Goal: Communication & Community: Participate in discussion

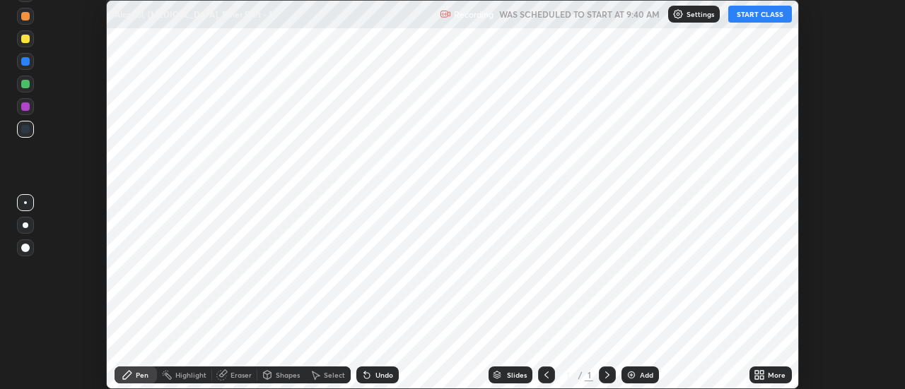
scroll to position [389, 904]
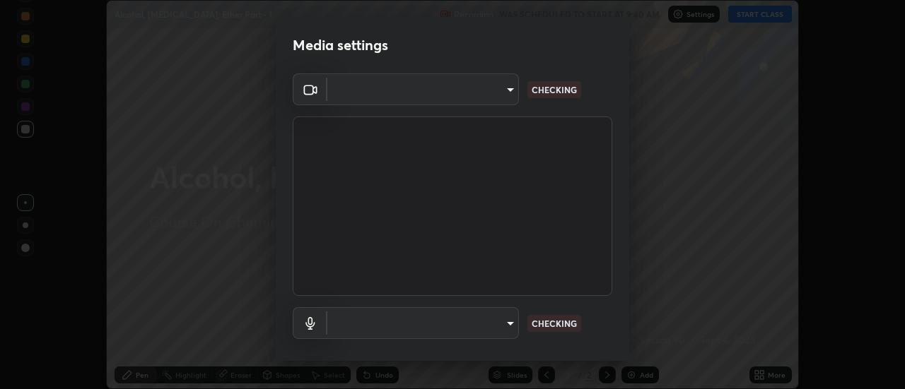
type input "e2aa400b7bb40988937289f1826270d99bb774d75893401bafd8ee5ef144e594"
click at [412, 86] on body "Erase all Alcohol, [MEDICAL_DATA], Ether Part - 1 Recording WAS SCHEDULED TO ST…" at bounding box center [452, 194] width 905 height 389
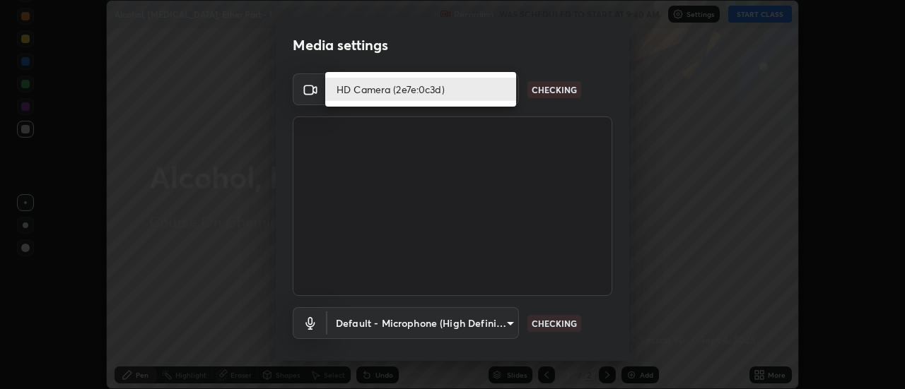
click at [404, 88] on li "HD Camera (2e7e:0c3d)" at bounding box center [420, 89] width 191 height 23
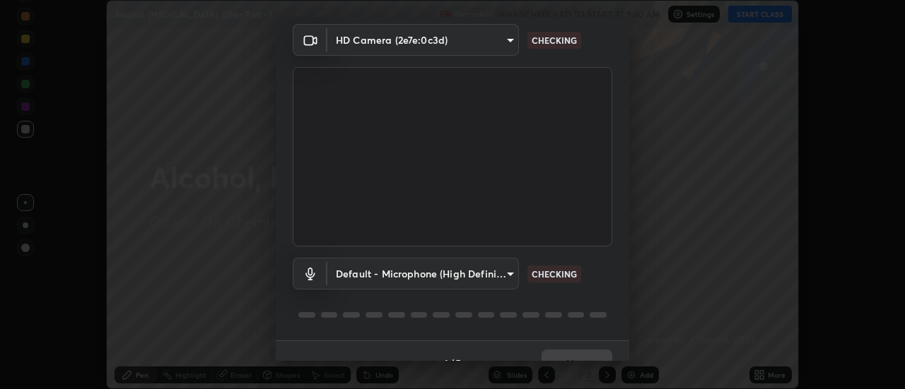
scroll to position [74, 0]
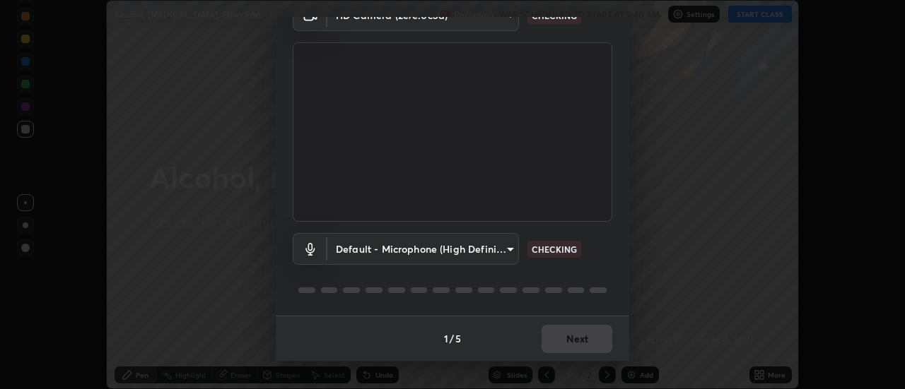
click at [399, 247] on body "Erase all Alcohol, [MEDICAL_DATA], Ether Part - 1 Recording WAS SCHEDULED TO ST…" at bounding box center [452, 194] width 905 height 389
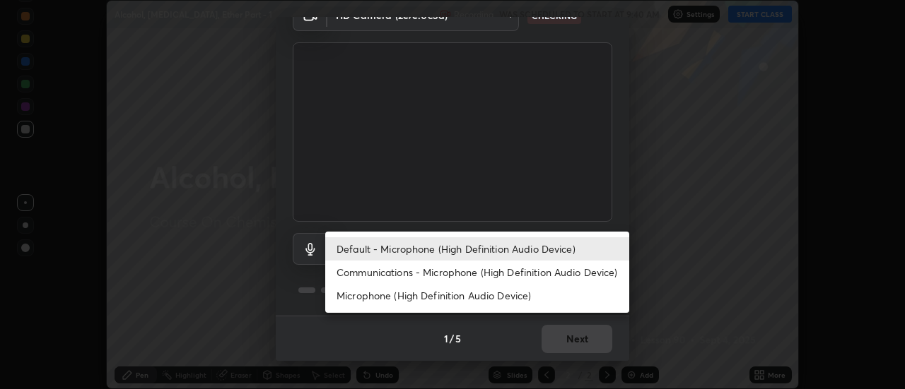
click at [378, 269] on li "Communications - Microphone (High Definition Audio Device)" at bounding box center [477, 272] width 304 height 23
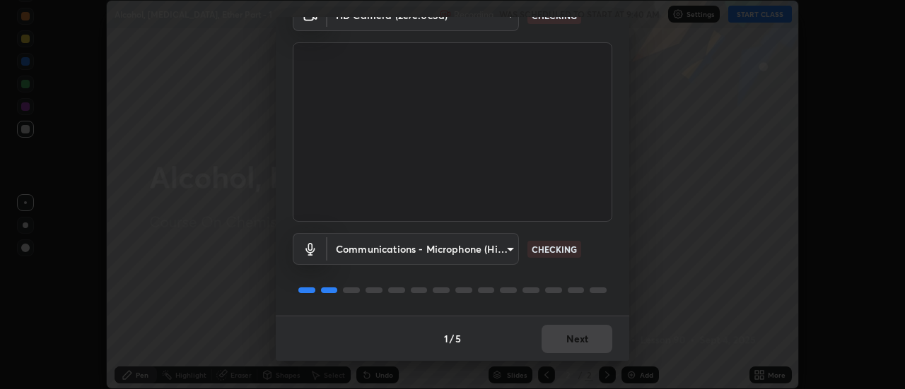
click at [383, 249] on body "Erase all Alcohol, [MEDICAL_DATA], Ether Part - 1 Recording WAS SCHEDULED TO ST…" at bounding box center [452, 194] width 905 height 389
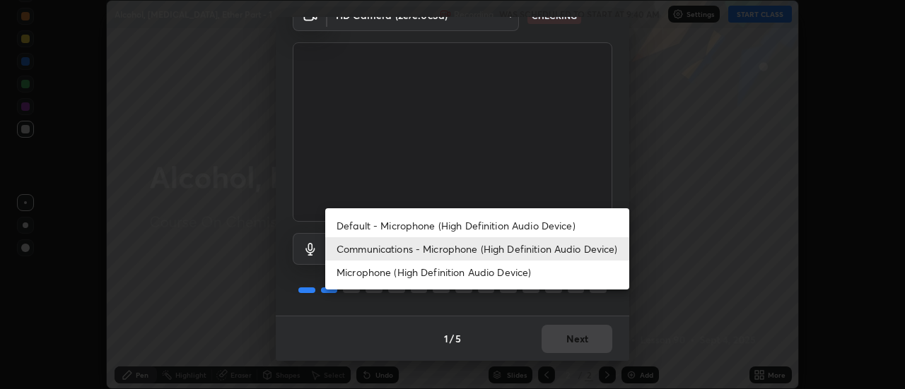
click at [382, 225] on li "Default - Microphone (High Definition Audio Device)" at bounding box center [477, 225] width 304 height 23
type input "default"
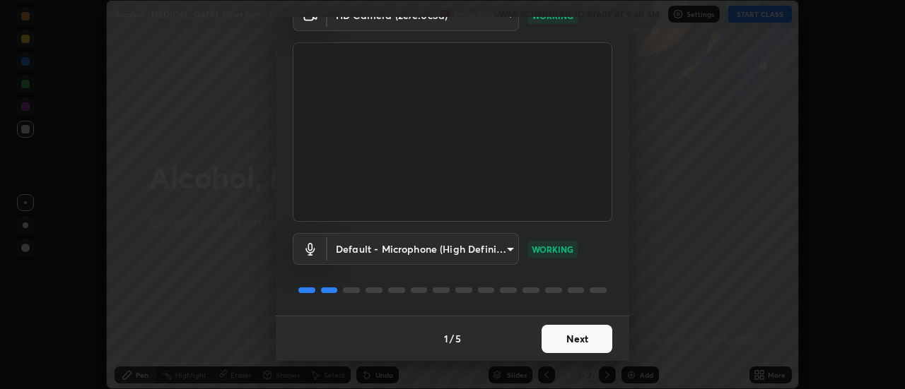
click at [582, 338] on button "Next" at bounding box center [576, 339] width 71 height 28
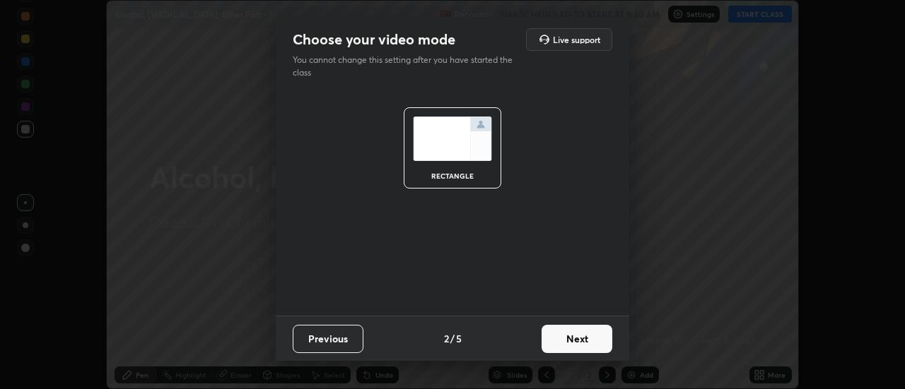
click at [587, 342] on button "Next" at bounding box center [576, 339] width 71 height 28
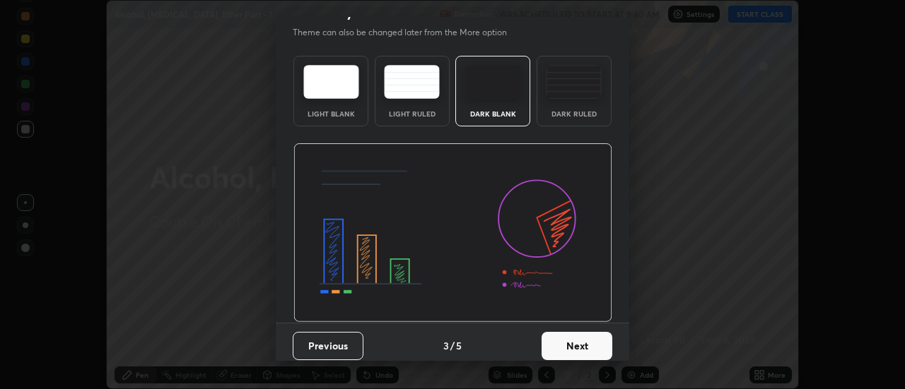
scroll to position [30, 0]
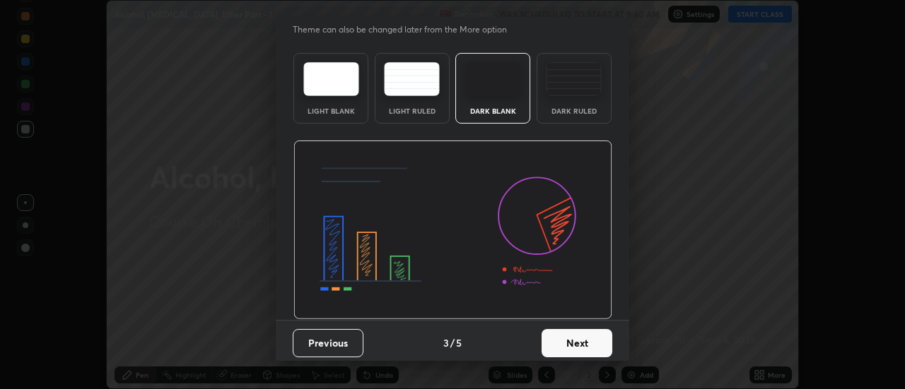
click at [589, 338] on button "Next" at bounding box center [576, 343] width 71 height 28
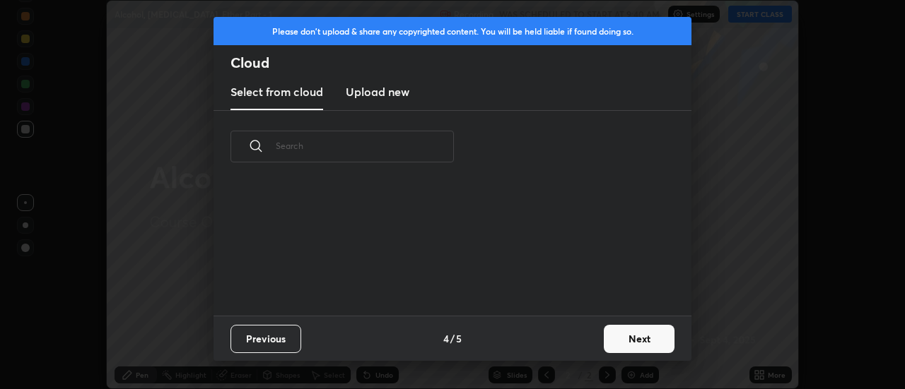
click at [634, 334] on button "Next" at bounding box center [638, 339] width 71 height 28
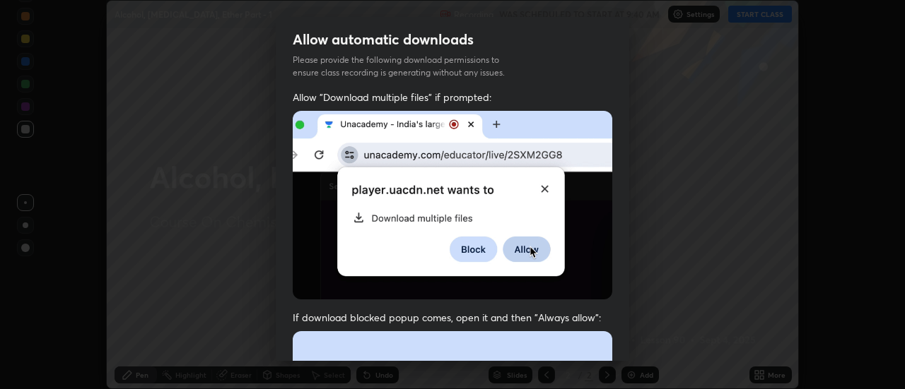
click at [629, 339] on div "Allow automatic downloads Please provide the following download permissions to …" at bounding box center [452, 194] width 905 height 389
click at [629, 343] on div "Allow automatic downloads Please provide the following download permissions to …" at bounding box center [452, 194] width 905 height 389
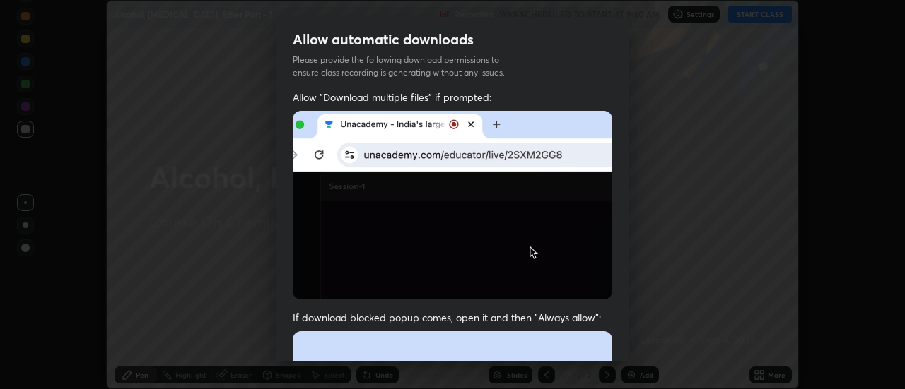
click at [629, 343] on div "Allow automatic downloads Please provide the following download permissions to …" at bounding box center [452, 194] width 905 height 389
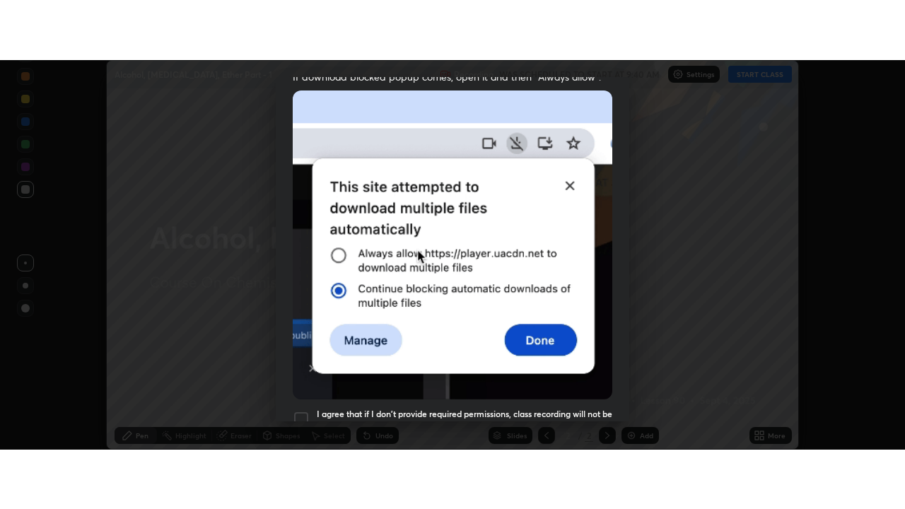
scroll to position [363, 0]
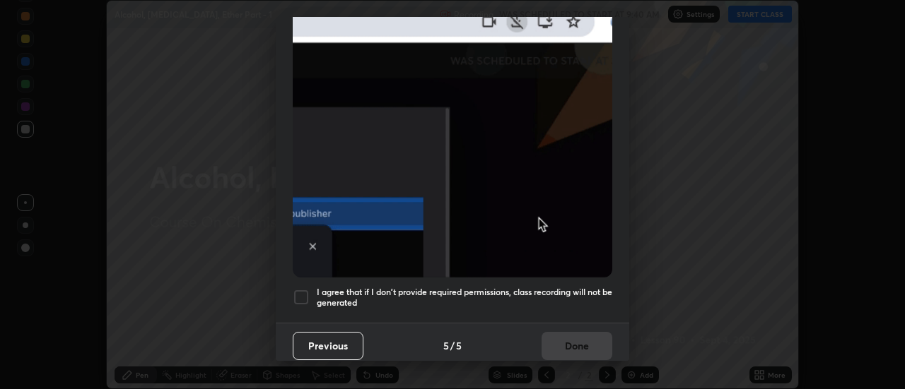
click at [304, 293] on div at bounding box center [301, 297] width 17 height 17
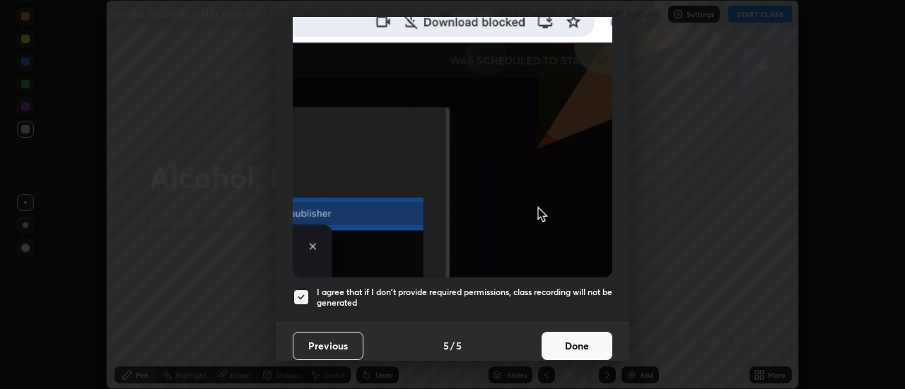
click at [581, 340] on button "Done" at bounding box center [576, 346] width 71 height 28
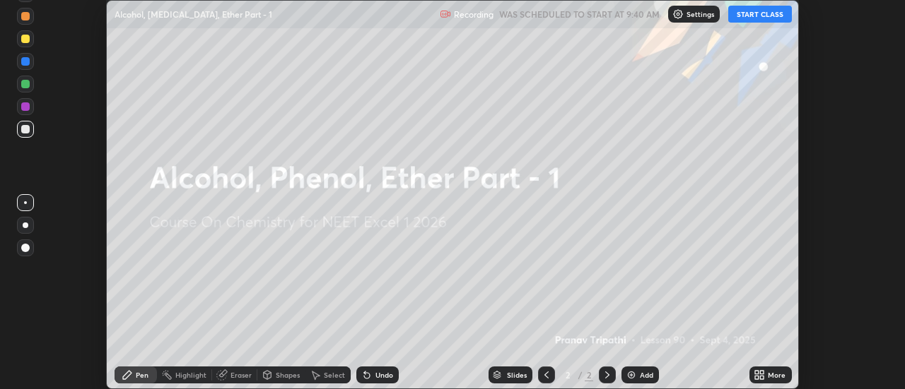
click at [757, 372] on icon at bounding box center [757, 373] width 4 height 4
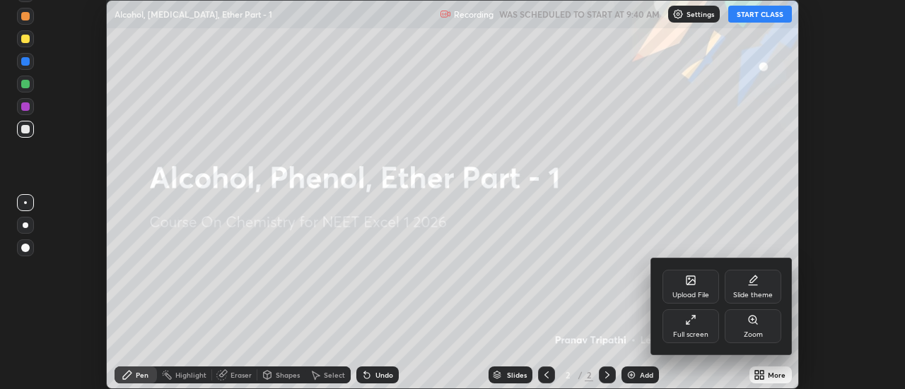
click at [704, 331] on div "Full screen" at bounding box center [690, 334] width 35 height 7
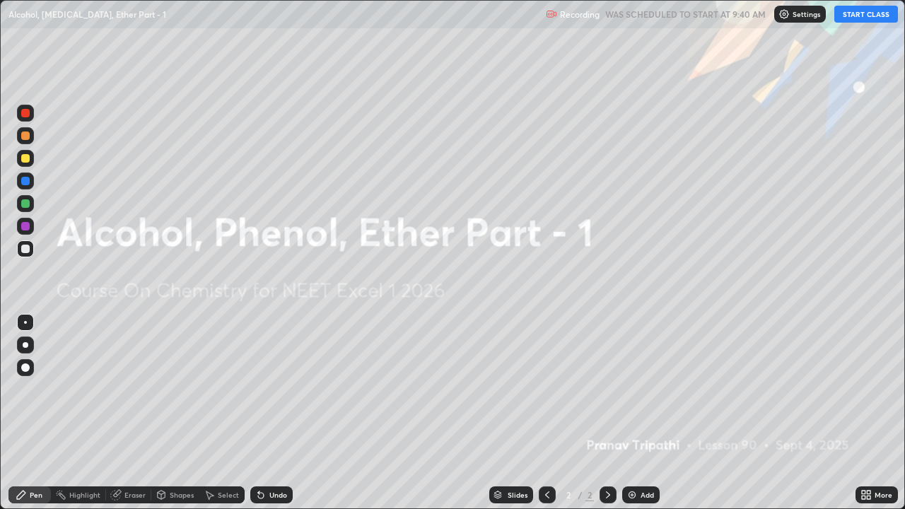
scroll to position [509, 905]
click at [850, 11] on button "START CLASS" at bounding box center [866, 14] width 64 height 17
click at [638, 389] on div "Add" at bounding box center [640, 494] width 37 height 17
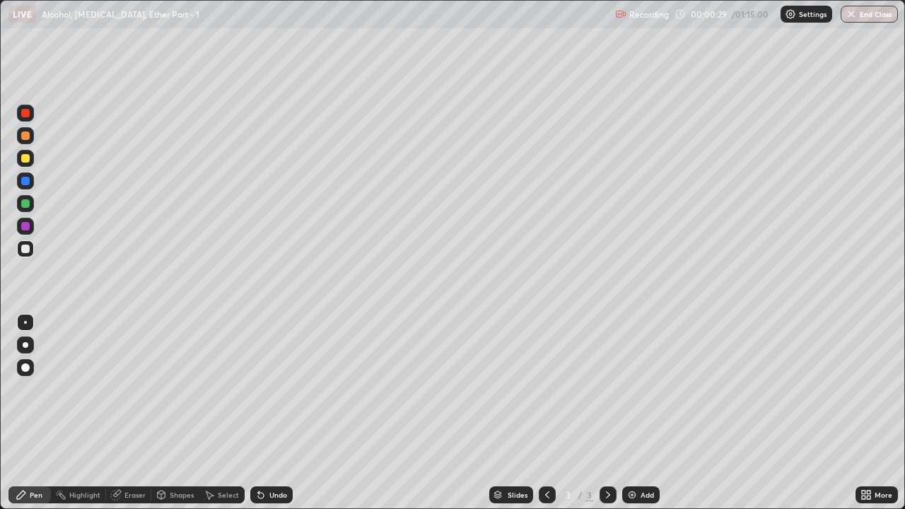
click at [28, 201] on div at bounding box center [25, 203] width 8 height 8
click at [28, 160] on div at bounding box center [25, 158] width 8 height 8
click at [28, 203] on div at bounding box center [25, 203] width 8 height 8
click at [28, 137] on div at bounding box center [25, 135] width 8 height 8
click at [630, 389] on img at bounding box center [631, 494] width 11 height 11
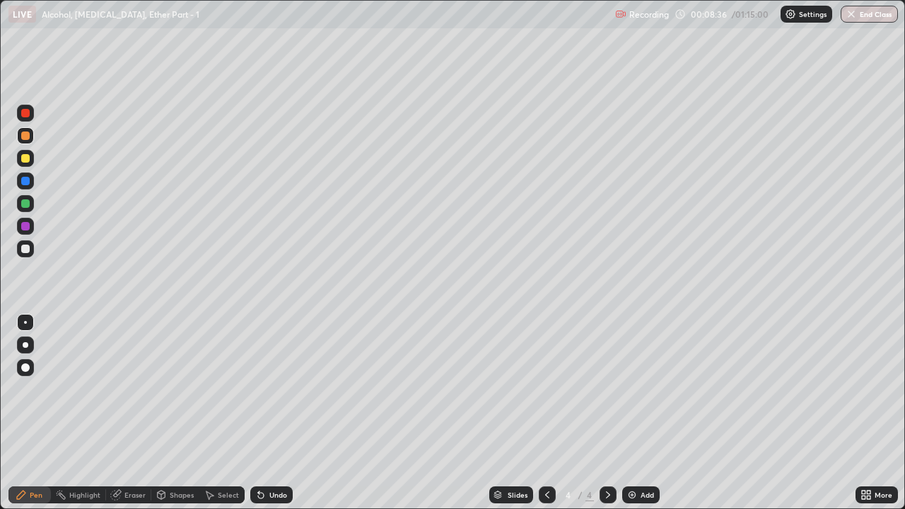
click at [123, 389] on div "Eraser" at bounding box center [128, 494] width 45 height 17
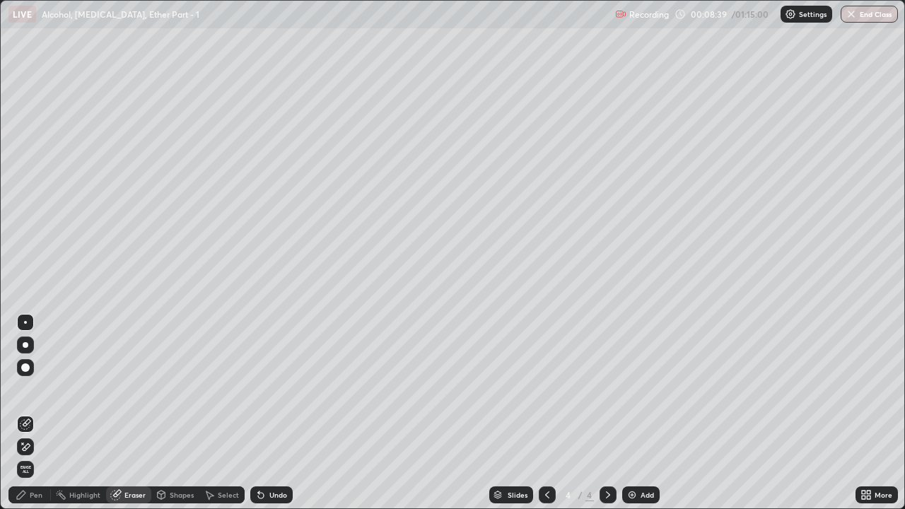
click at [34, 389] on div "Pen" at bounding box center [36, 494] width 13 height 7
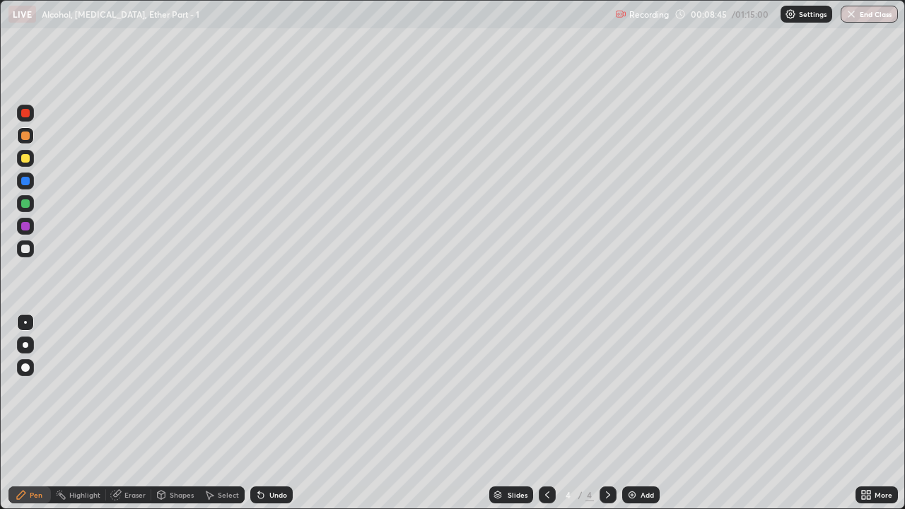
click at [24, 158] on div at bounding box center [25, 158] width 8 height 8
click at [142, 389] on div "Eraser" at bounding box center [134, 494] width 21 height 7
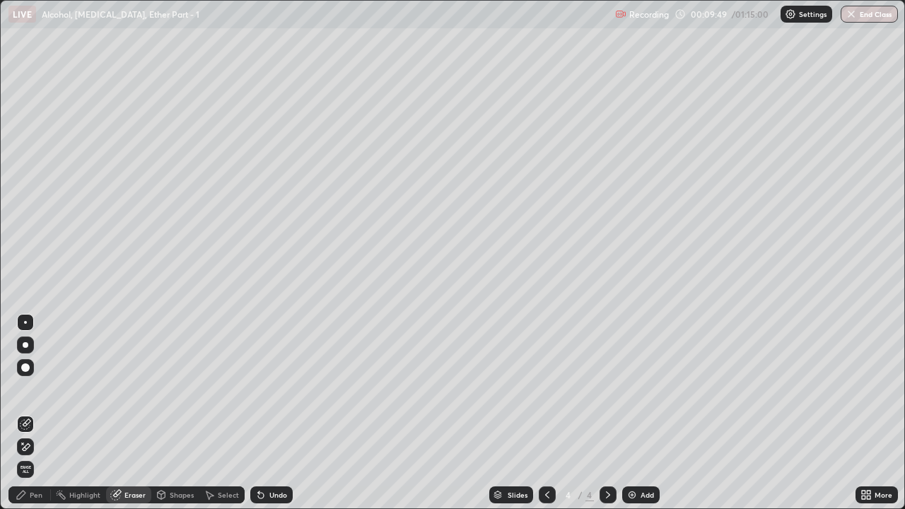
click at [35, 389] on div "Pen" at bounding box center [36, 494] width 13 height 7
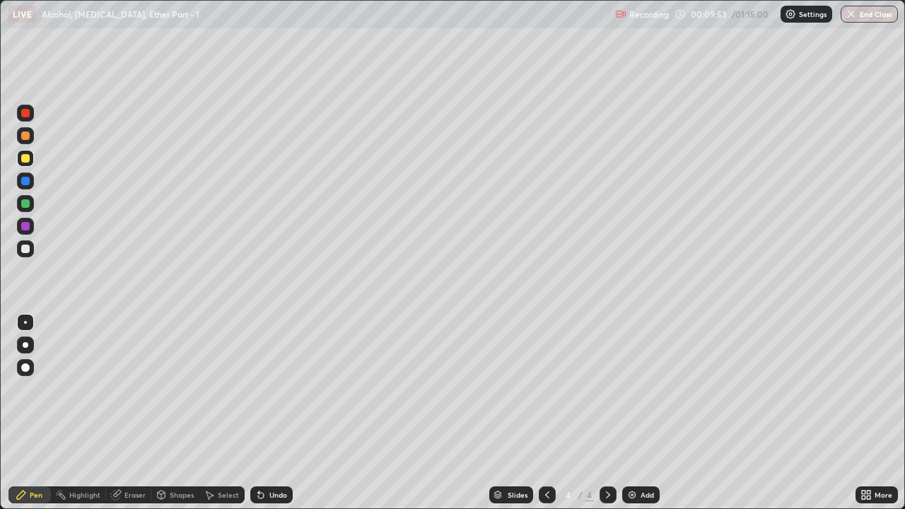
click at [26, 139] on div at bounding box center [25, 135] width 8 height 8
click at [27, 247] on div at bounding box center [25, 249] width 8 height 8
click at [25, 137] on div at bounding box center [25, 135] width 8 height 8
click at [31, 158] on div at bounding box center [25, 158] width 17 height 17
click at [26, 136] on div at bounding box center [25, 135] width 8 height 8
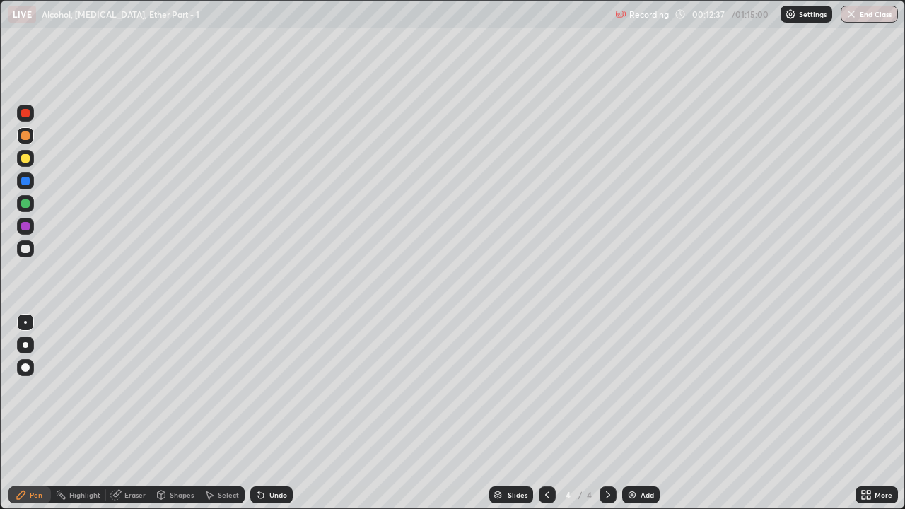
click at [31, 114] on div at bounding box center [25, 113] width 17 height 17
click at [28, 247] on div at bounding box center [25, 249] width 8 height 8
click at [635, 389] on img at bounding box center [631, 494] width 11 height 11
click at [135, 389] on div "Eraser" at bounding box center [134, 494] width 21 height 7
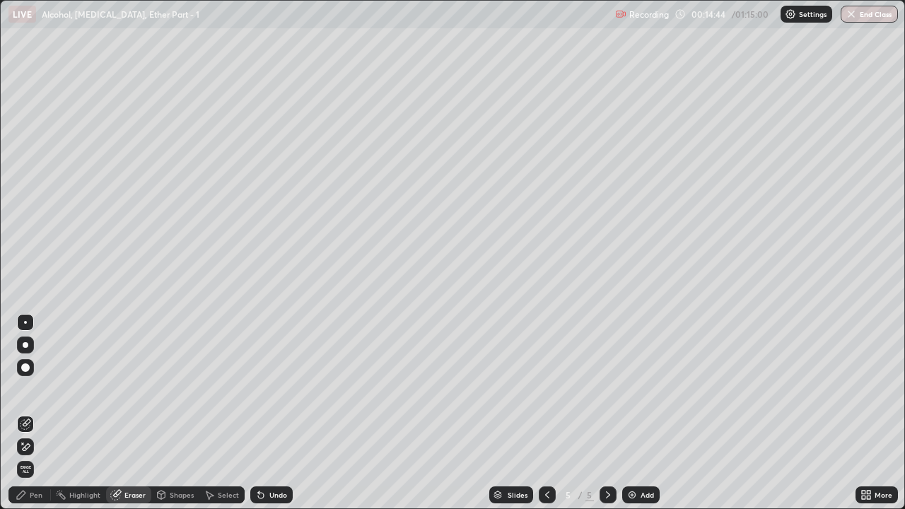
click at [35, 389] on div "Pen" at bounding box center [36, 494] width 13 height 7
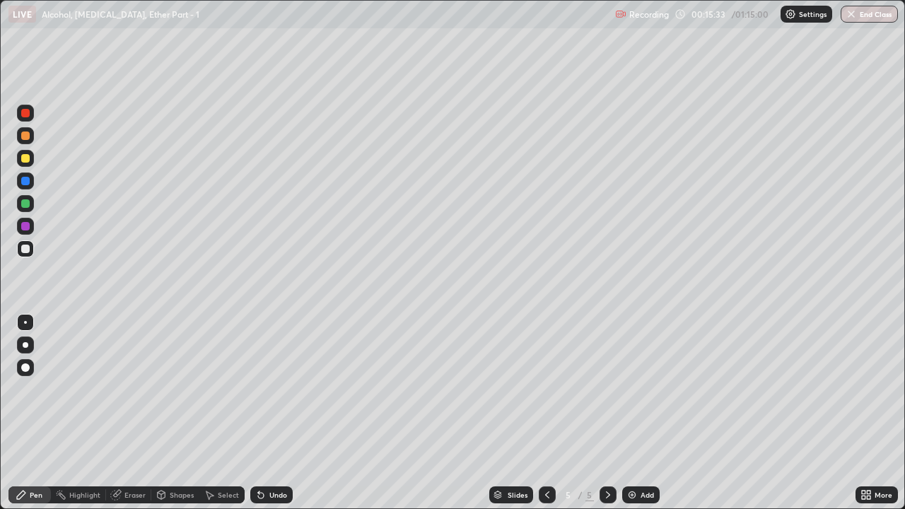
click at [25, 160] on div at bounding box center [25, 158] width 8 height 8
click at [31, 225] on div at bounding box center [25, 226] width 17 height 17
click at [27, 204] on div at bounding box center [25, 203] width 8 height 8
click at [28, 248] on div at bounding box center [25, 249] width 8 height 8
click at [25, 159] on div at bounding box center [25, 158] width 8 height 8
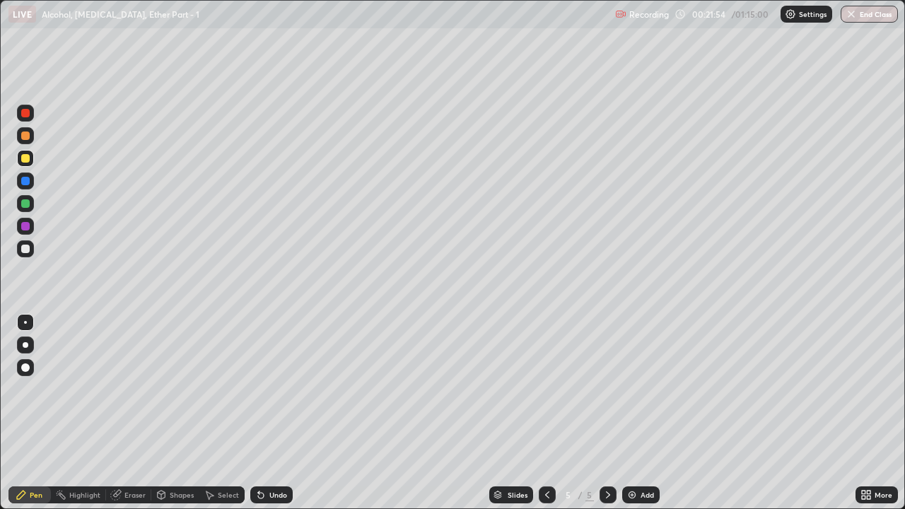
click at [20, 204] on div at bounding box center [25, 203] width 17 height 17
click at [637, 389] on div "Add" at bounding box center [640, 494] width 37 height 17
click at [129, 389] on div "Eraser" at bounding box center [134, 494] width 21 height 7
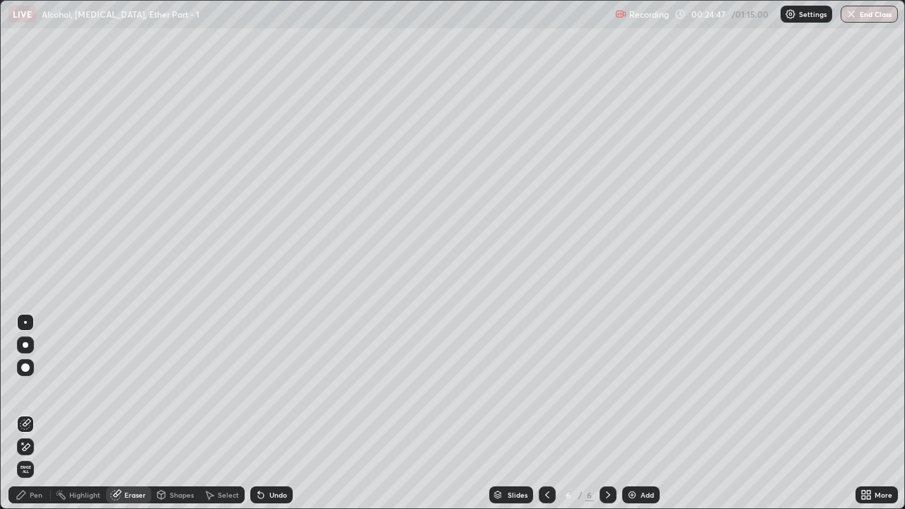
click at [35, 389] on div "Pen" at bounding box center [36, 494] width 13 height 7
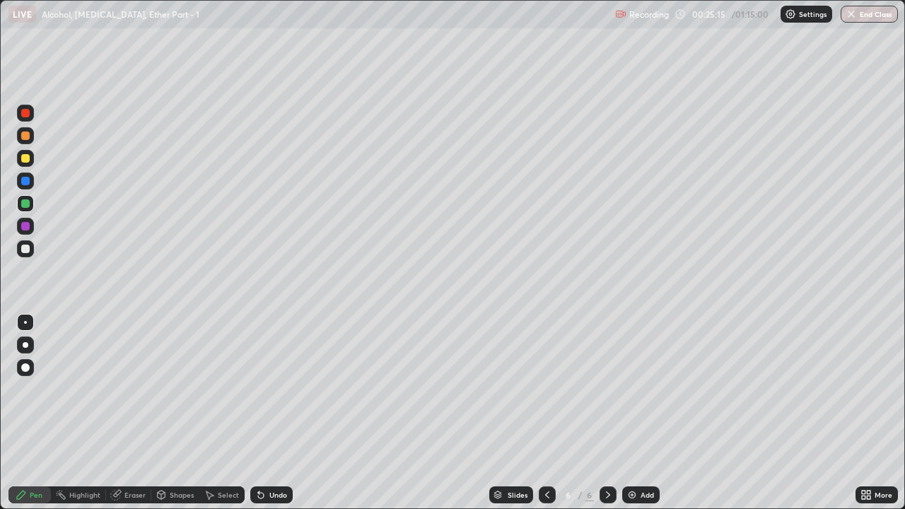
click at [131, 389] on div "Eraser" at bounding box center [134, 494] width 21 height 7
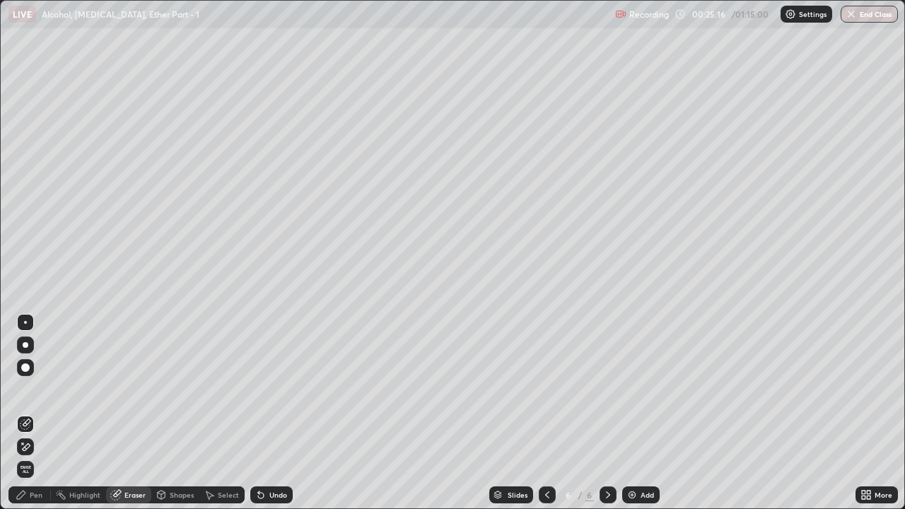
click at [47, 389] on div "Pen" at bounding box center [29, 494] width 42 height 17
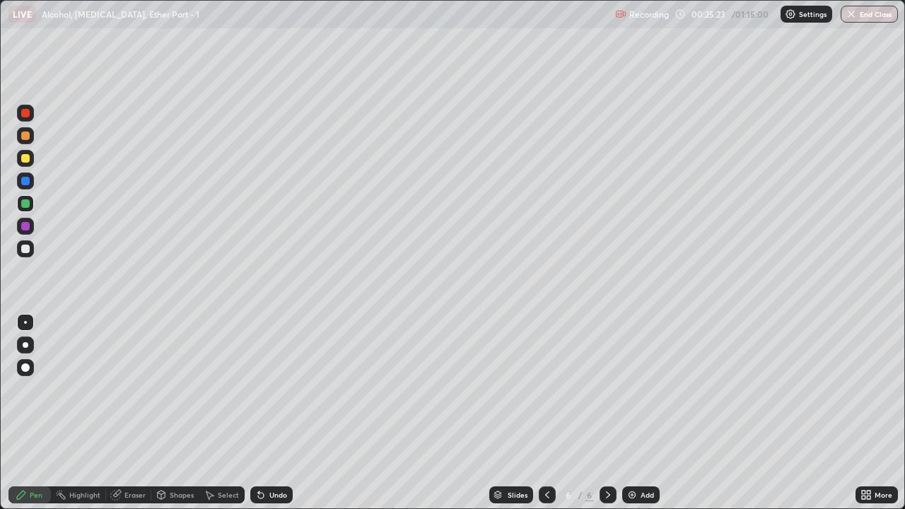
click at [28, 225] on div at bounding box center [25, 226] width 8 height 8
click at [635, 389] on img at bounding box center [631, 494] width 11 height 11
click at [143, 389] on div "Eraser" at bounding box center [128, 494] width 45 height 17
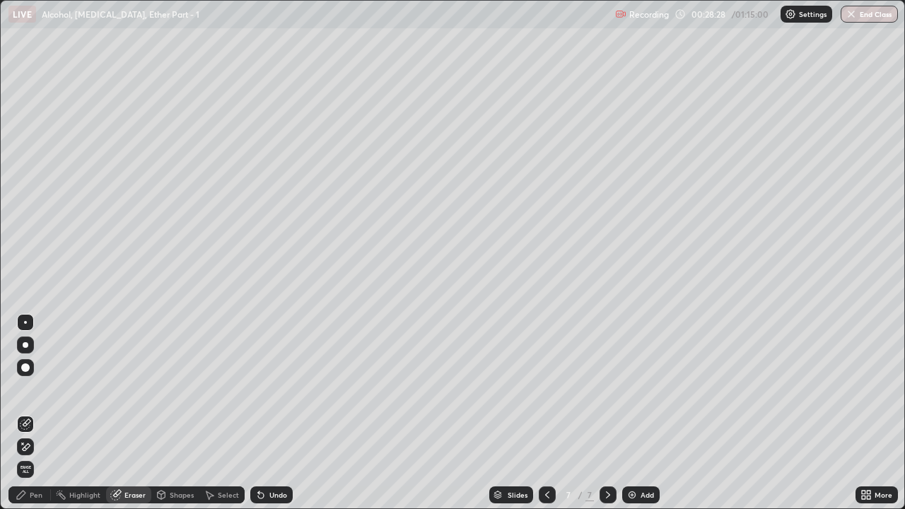
click at [36, 389] on div "Pen" at bounding box center [36, 494] width 13 height 7
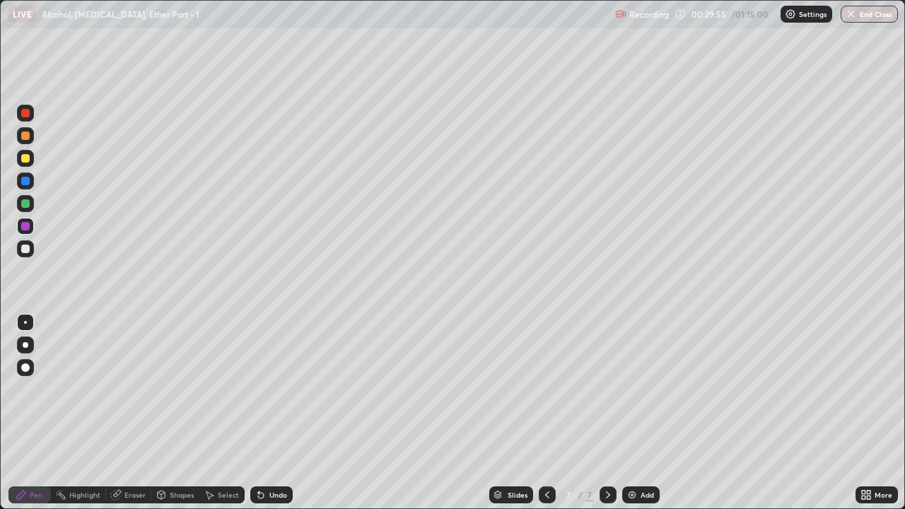
click at [29, 248] on div at bounding box center [25, 249] width 8 height 8
click at [129, 389] on div "Eraser" at bounding box center [134, 494] width 21 height 7
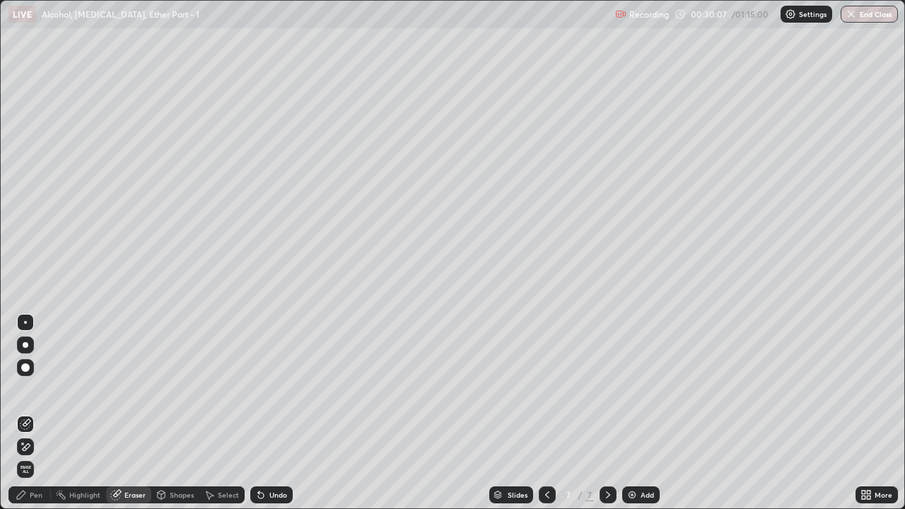
click at [35, 389] on div "Pen" at bounding box center [36, 494] width 13 height 7
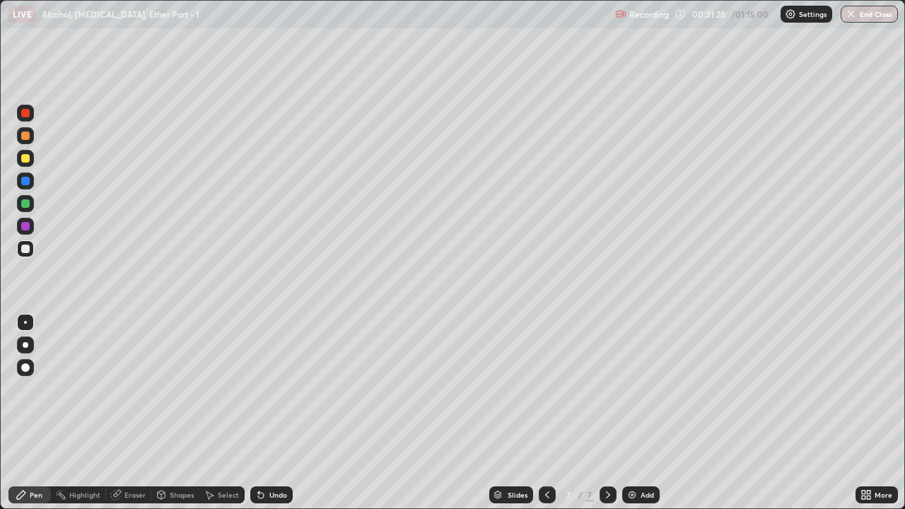
click at [640, 389] on div "Add" at bounding box center [640, 494] width 37 height 17
click at [30, 226] on div at bounding box center [25, 226] width 17 height 17
click at [28, 136] on div at bounding box center [25, 135] width 8 height 8
click at [25, 160] on div at bounding box center [25, 158] width 8 height 8
click at [17, 228] on div at bounding box center [25, 226] width 17 height 17
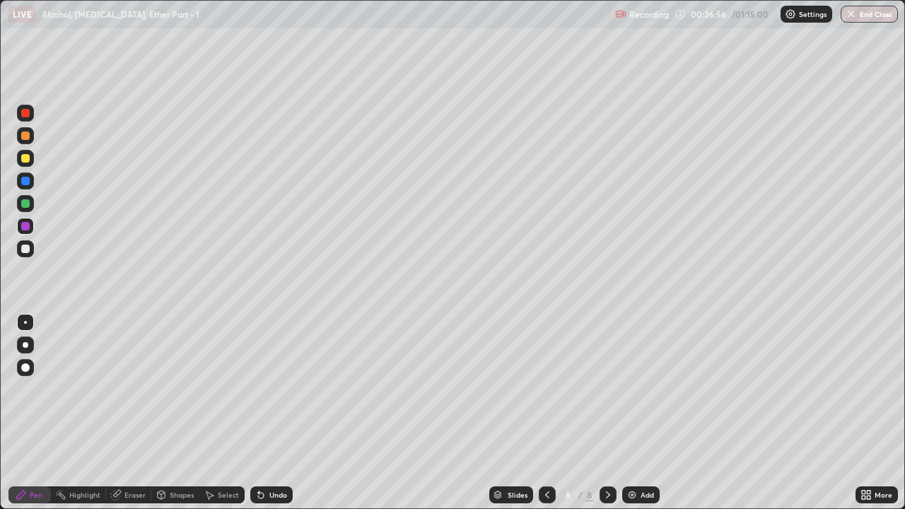
click at [640, 389] on div "Add" at bounding box center [646, 494] width 13 height 7
click at [26, 248] on div at bounding box center [25, 249] width 8 height 8
click at [130, 389] on div "Eraser" at bounding box center [128, 494] width 45 height 17
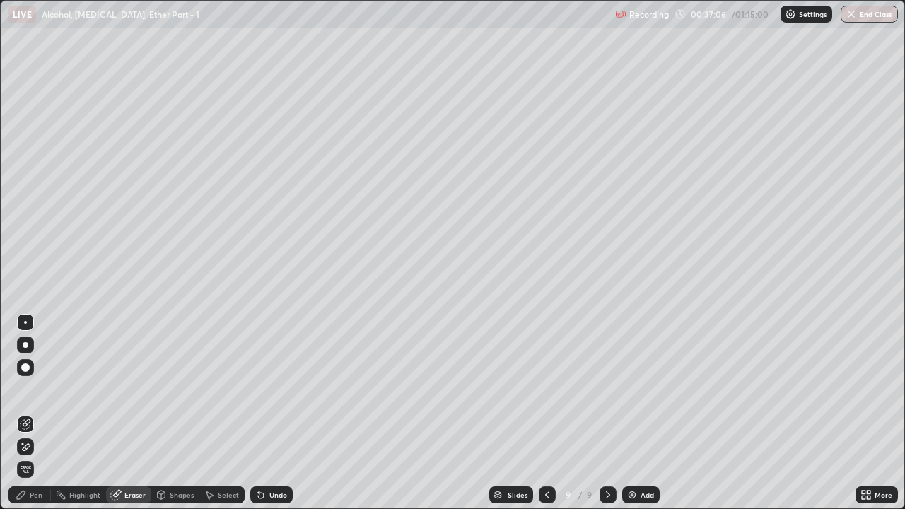
click at [40, 389] on div "Pen" at bounding box center [36, 494] width 13 height 7
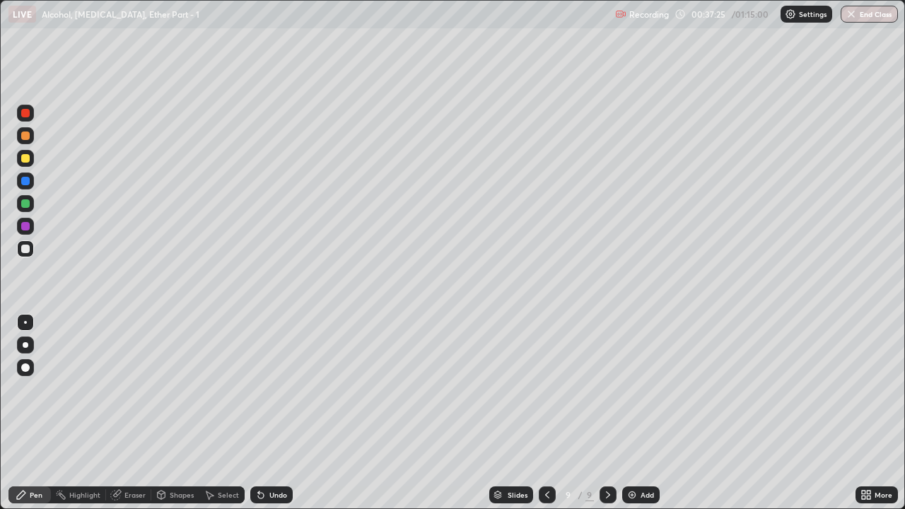
click at [31, 163] on div at bounding box center [25, 158] width 17 height 17
click at [29, 142] on div at bounding box center [25, 135] width 17 height 17
click at [20, 204] on div at bounding box center [25, 203] width 17 height 17
click at [28, 160] on div at bounding box center [25, 158] width 8 height 8
click at [32, 246] on div at bounding box center [25, 248] width 17 height 17
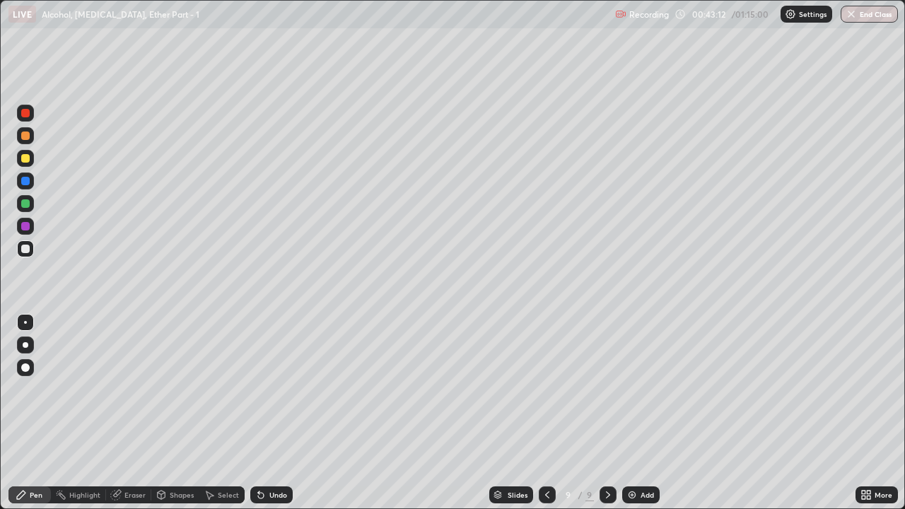
click at [640, 389] on div "Add" at bounding box center [646, 494] width 13 height 7
click at [26, 158] on div at bounding box center [25, 158] width 8 height 8
click at [28, 201] on div at bounding box center [25, 203] width 8 height 8
click at [144, 389] on div "Eraser" at bounding box center [134, 494] width 21 height 7
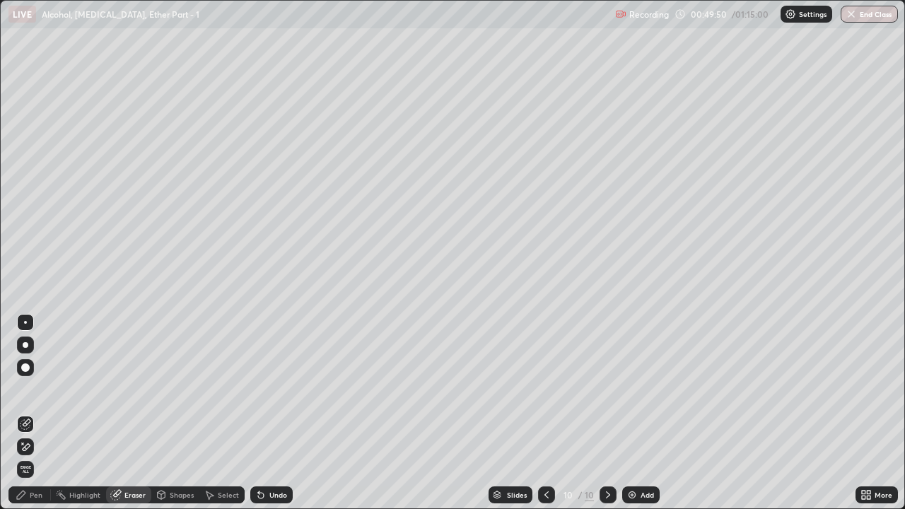
click at [40, 389] on div "Pen" at bounding box center [36, 494] width 13 height 7
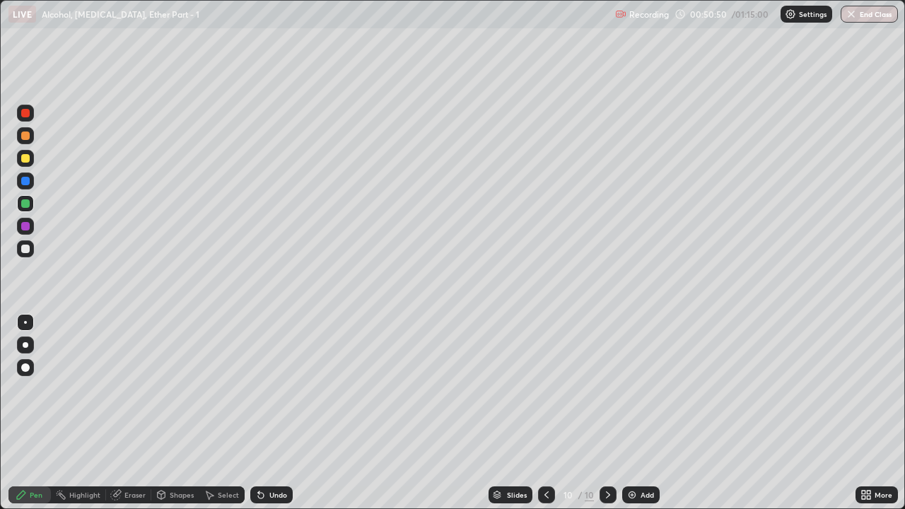
click at [545, 389] on icon at bounding box center [546, 494] width 11 height 11
click at [606, 389] on icon at bounding box center [607, 494] width 11 height 11
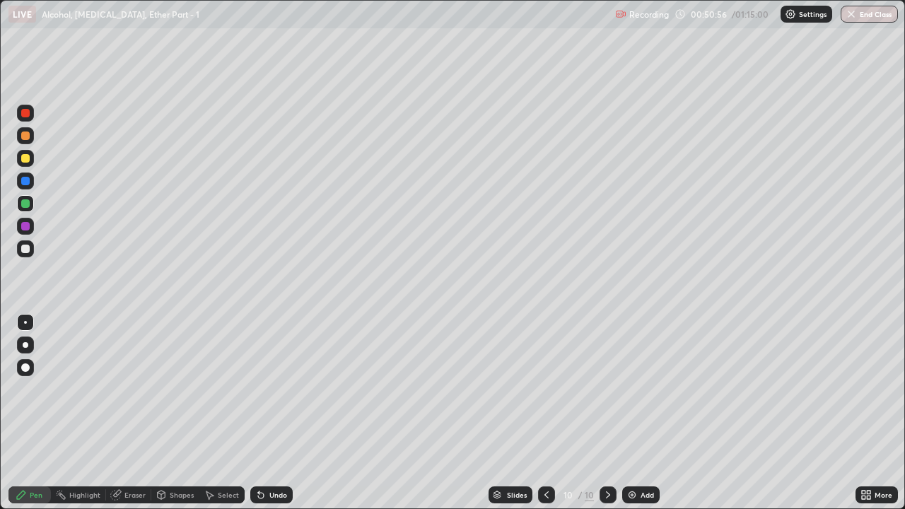
click at [632, 389] on img at bounding box center [631, 494] width 11 height 11
click at [131, 389] on div "Eraser" at bounding box center [128, 494] width 45 height 17
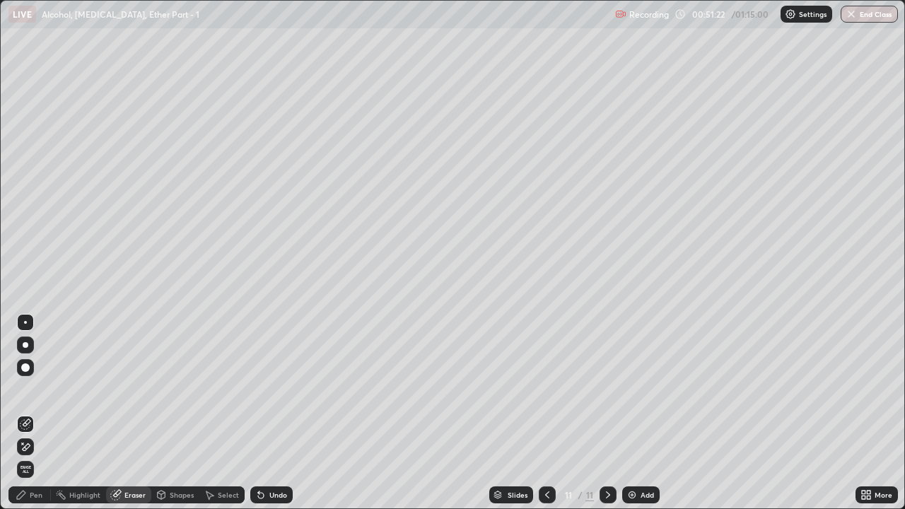
click at [37, 389] on div "Pen" at bounding box center [29, 494] width 42 height 17
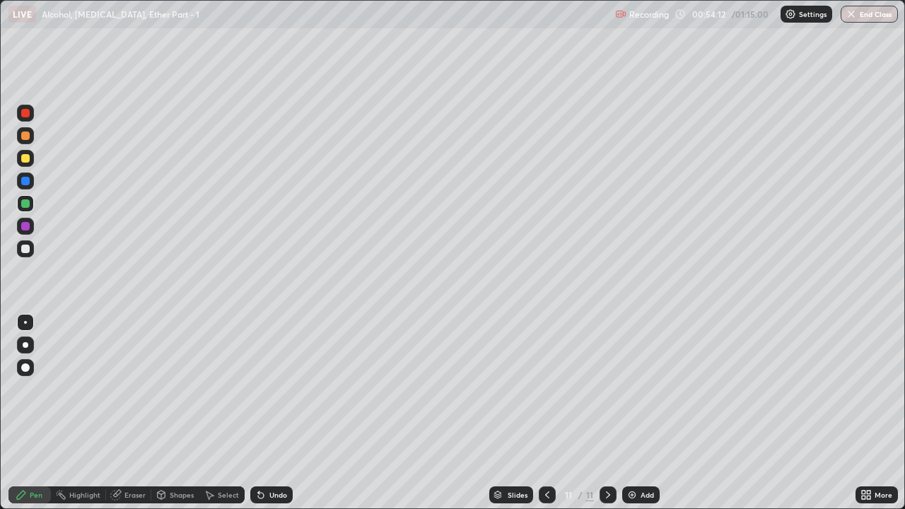
click at [139, 389] on div "Eraser" at bounding box center [134, 494] width 21 height 7
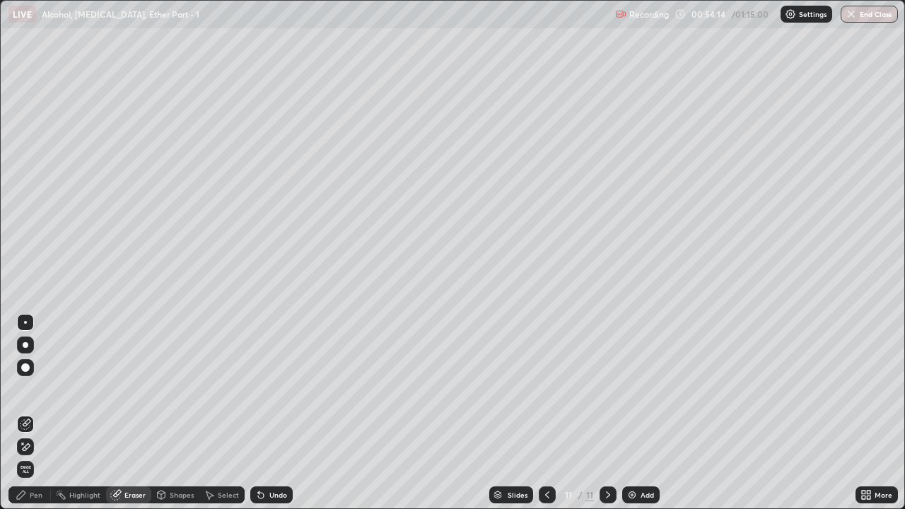
click at [35, 389] on div "Pen" at bounding box center [29, 494] width 42 height 17
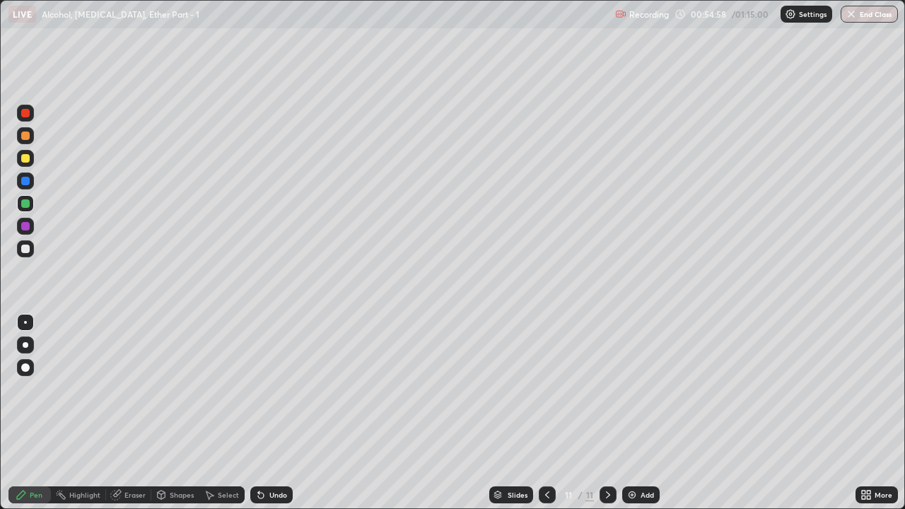
click at [133, 389] on div "Eraser" at bounding box center [134, 494] width 21 height 7
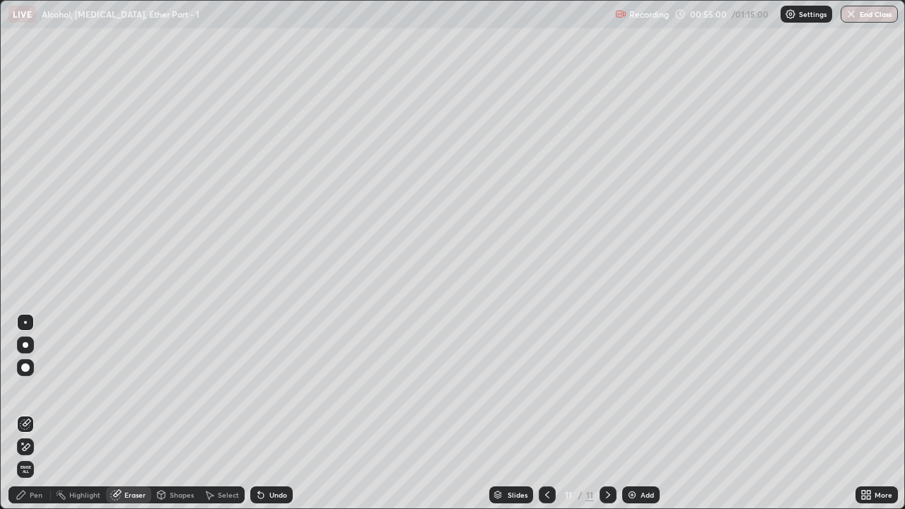
click at [40, 389] on div "Pen" at bounding box center [36, 494] width 13 height 7
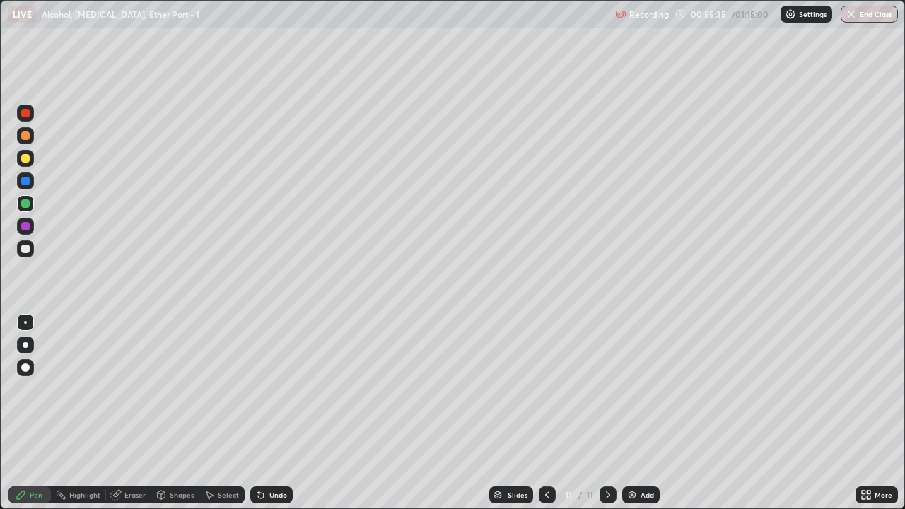
click at [31, 226] on div at bounding box center [25, 226] width 17 height 17
click at [640, 389] on div "Add" at bounding box center [646, 494] width 13 height 7
click at [138, 389] on div "Eraser" at bounding box center [128, 494] width 45 height 17
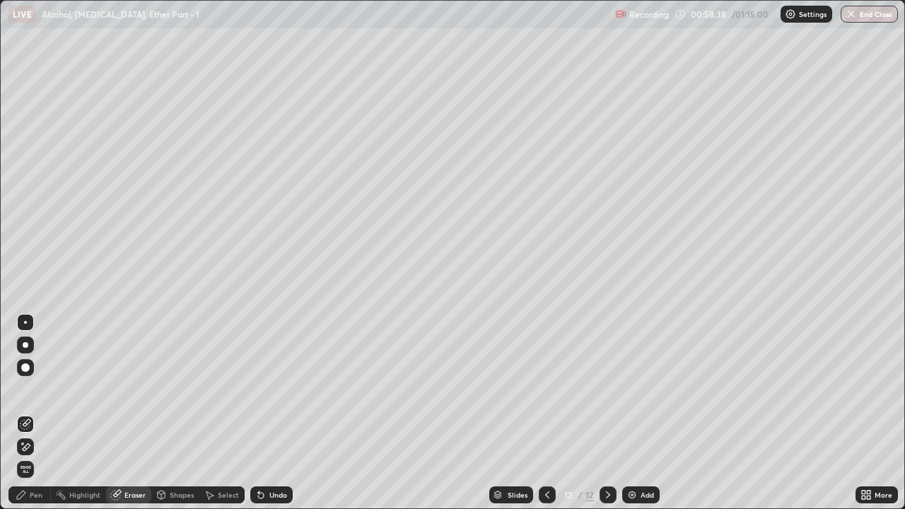
click at [36, 389] on div "Pen" at bounding box center [36, 494] width 13 height 7
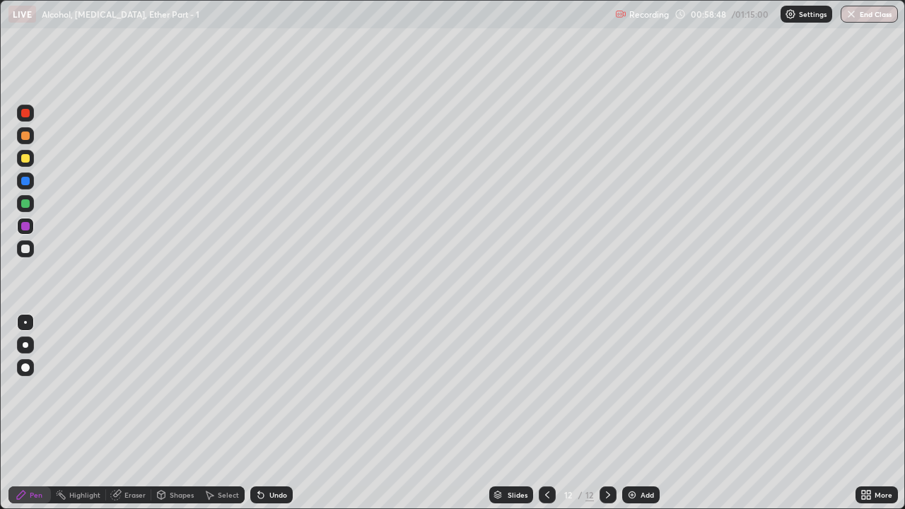
click at [23, 182] on div at bounding box center [25, 181] width 8 height 8
click at [26, 247] on div at bounding box center [25, 249] width 8 height 8
click at [546, 389] on icon at bounding box center [546, 494] width 11 height 11
click at [606, 389] on icon at bounding box center [608, 494] width 4 height 7
click at [132, 389] on div "Eraser" at bounding box center [134, 494] width 21 height 7
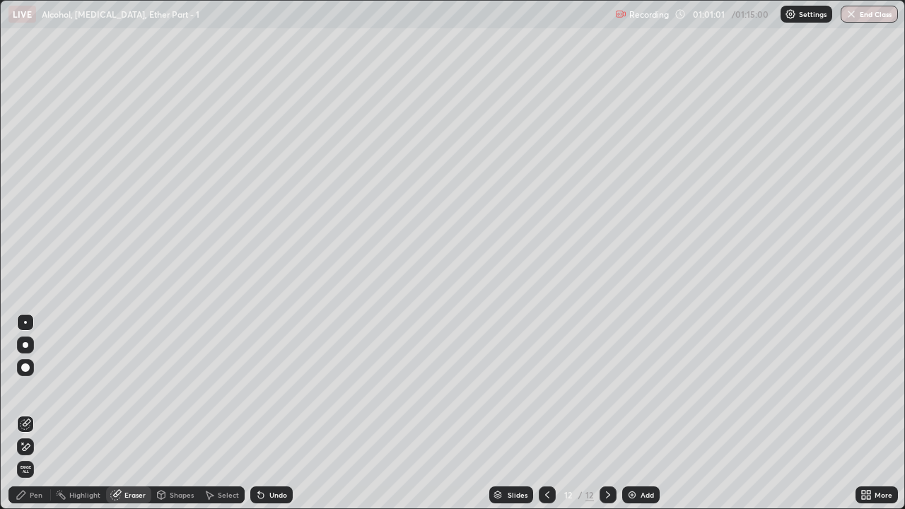
click at [35, 389] on div "Pen" at bounding box center [36, 494] width 13 height 7
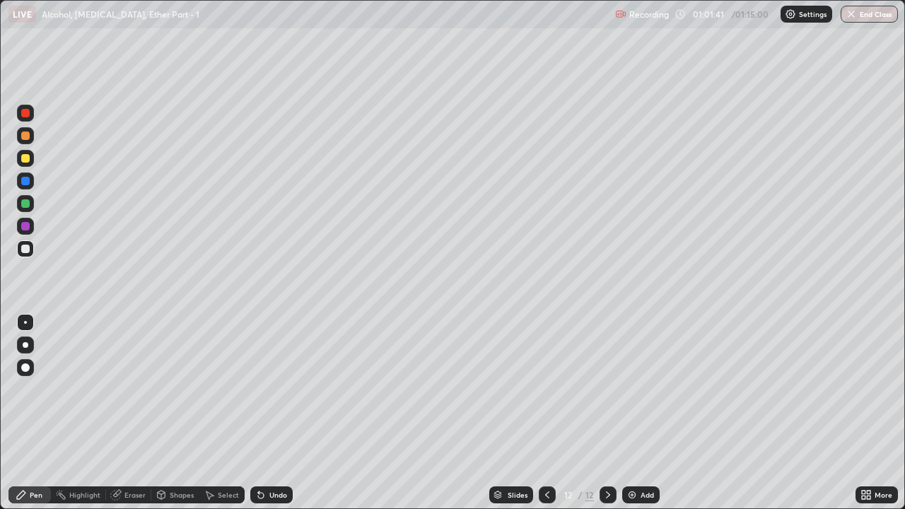
click at [27, 205] on div at bounding box center [25, 203] width 8 height 8
click at [637, 389] on div "Add" at bounding box center [640, 494] width 37 height 17
click at [28, 159] on div at bounding box center [25, 158] width 8 height 8
click at [861, 18] on button "End Class" at bounding box center [870, 14] width 56 height 17
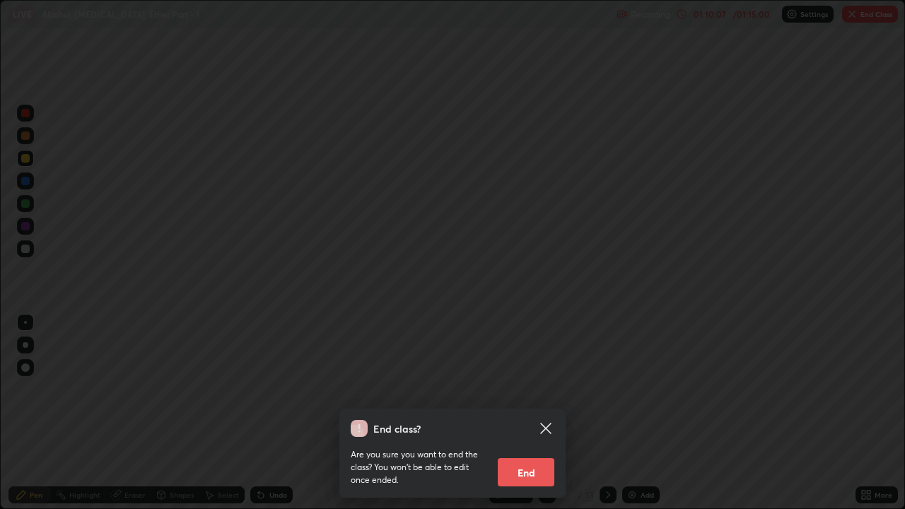
click at [526, 389] on button "End" at bounding box center [525, 472] width 57 height 28
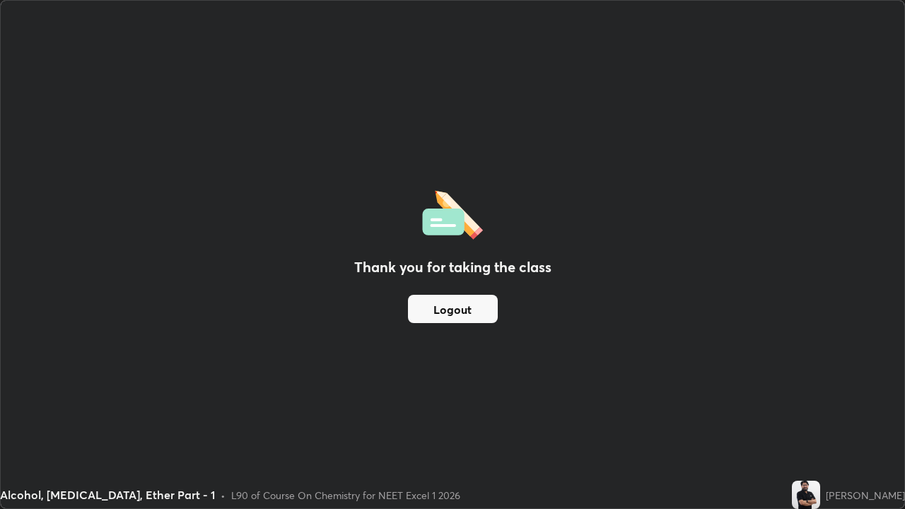
click at [464, 312] on button "Logout" at bounding box center [453, 309] width 90 height 28
